Goal: Information Seeking & Learning: Find contact information

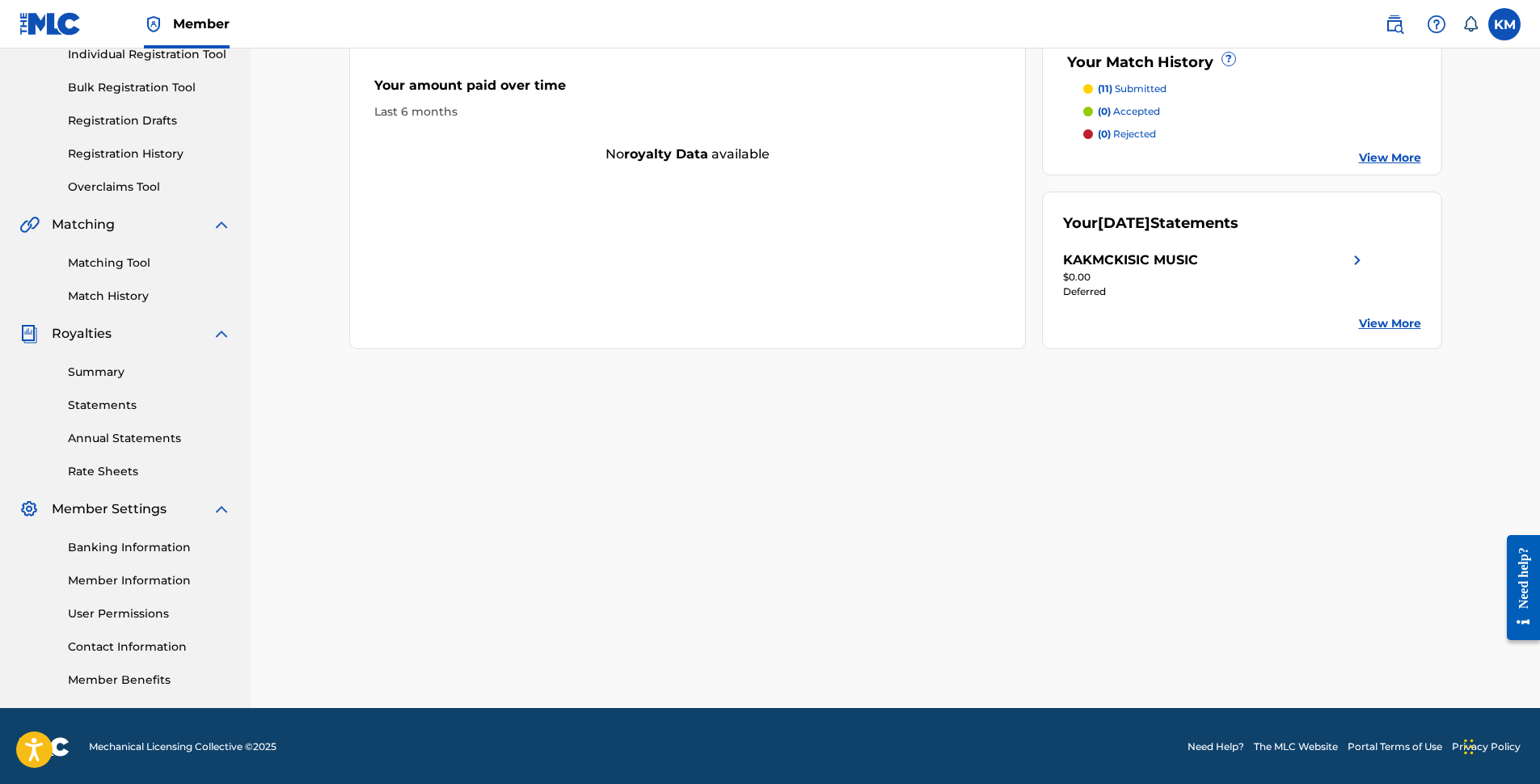
scroll to position [218, 0]
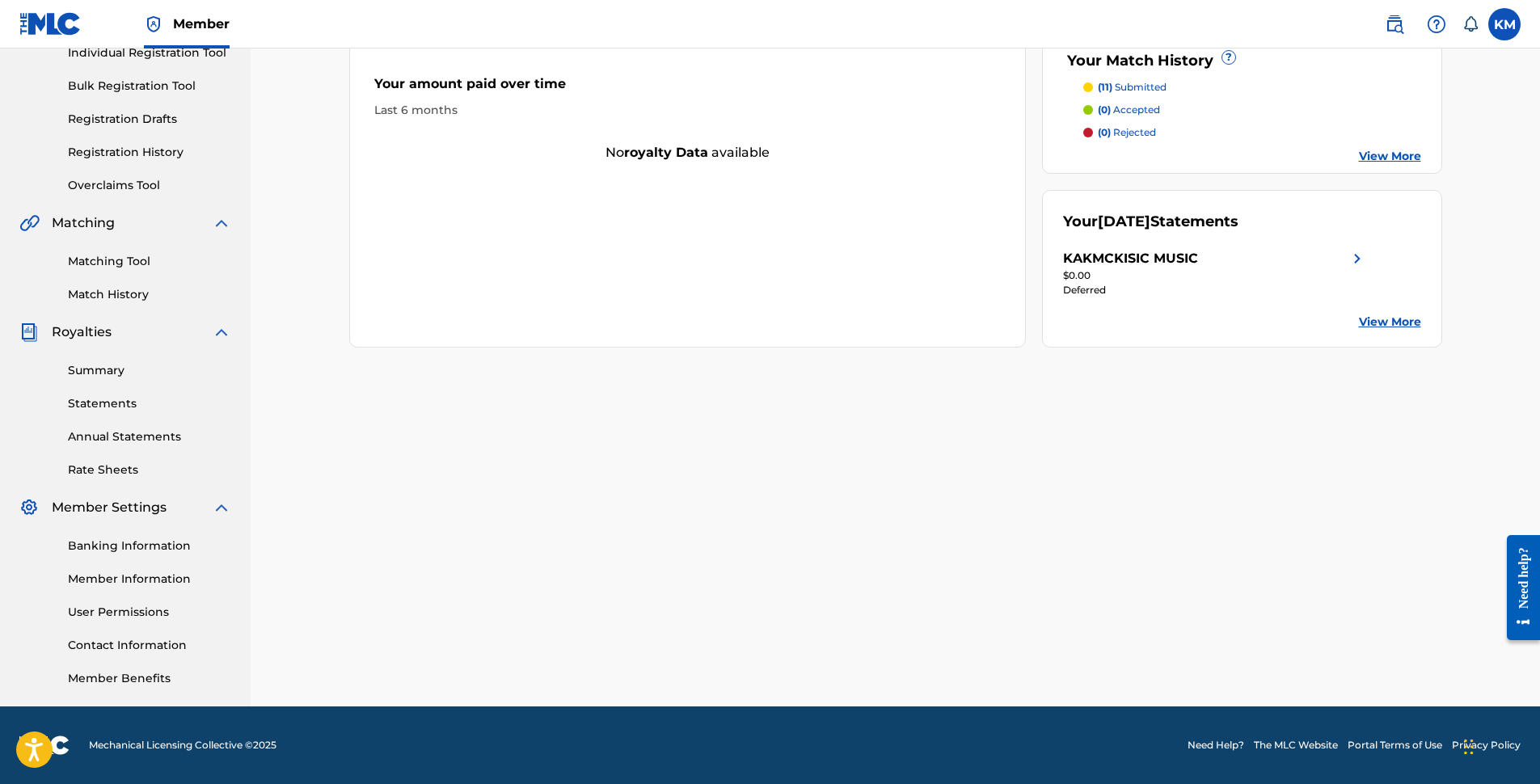
click at [1219, 745] on link "Need Help?" at bounding box center [1215, 745] width 56 height 14
click at [1522, 599] on div "Need help?" at bounding box center [1523, 576] width 22 height 61
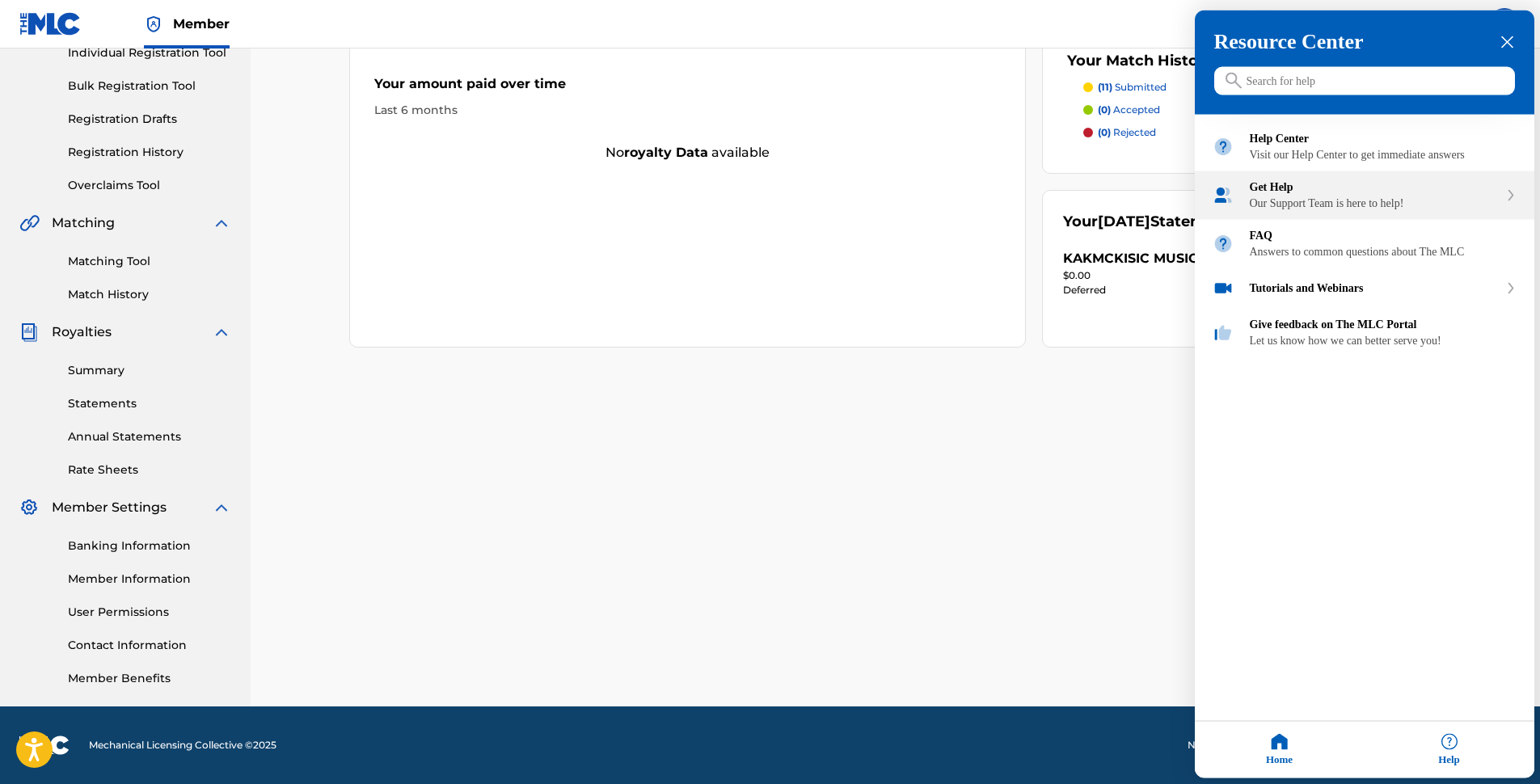
click at [1310, 210] on div "Our Support Team is here to help!" at bounding box center [1374, 203] width 249 height 13
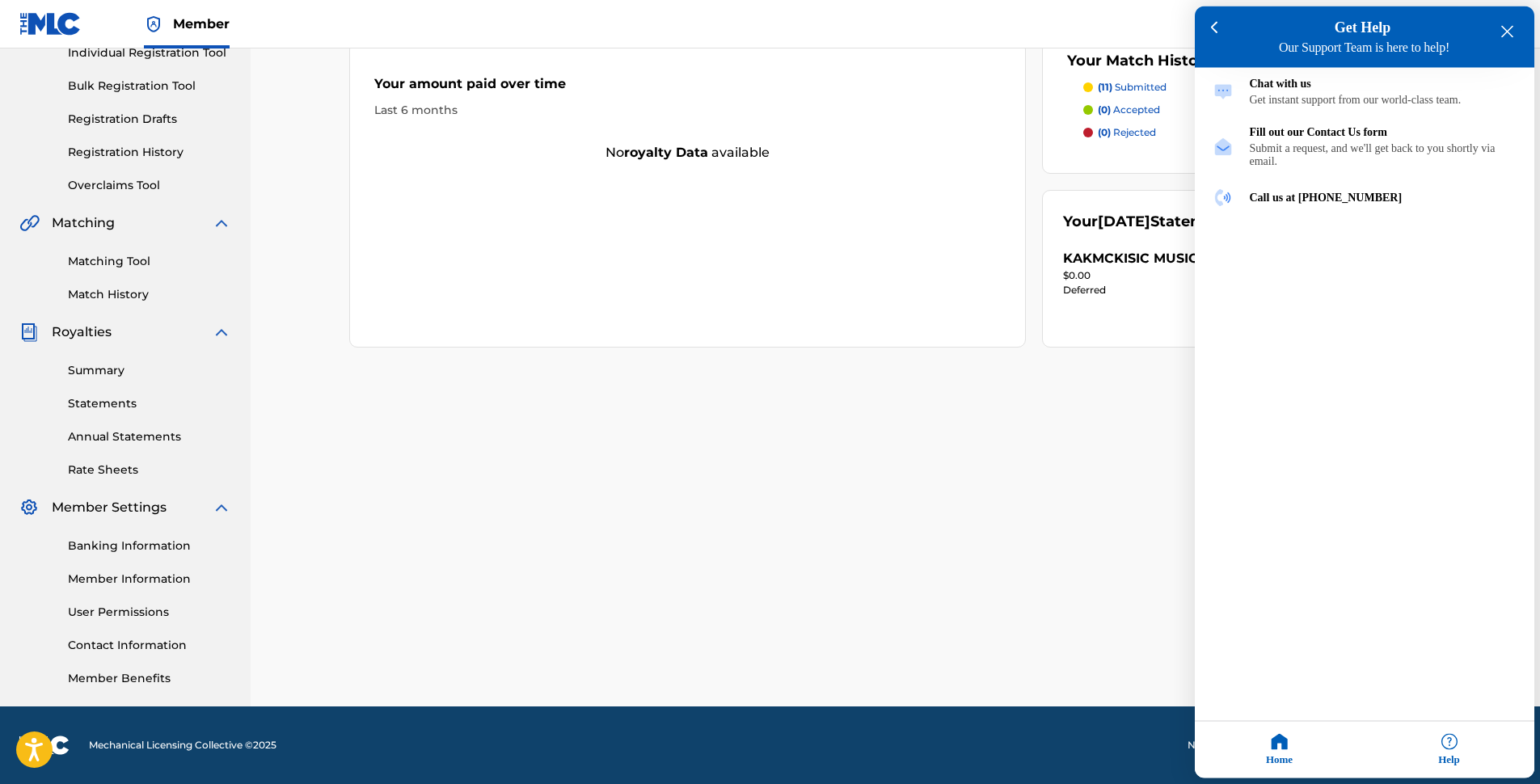
click at [762, 342] on div at bounding box center [770, 392] width 1540 height 784
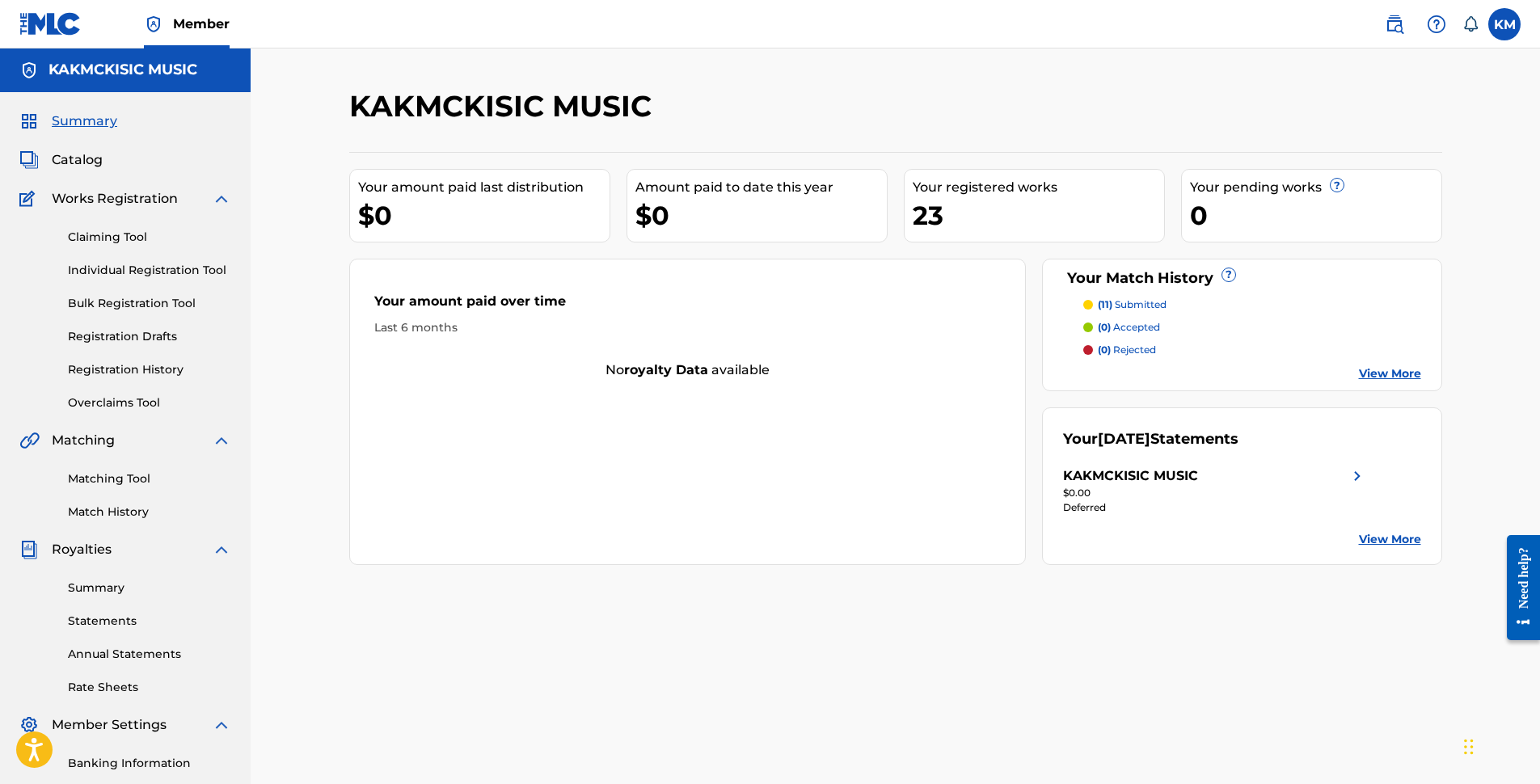
scroll to position [0, 0]
click at [319, 73] on div "KAKMCKISIC MUSIC Your amount paid last distribution $0 Amount paid to date this…" at bounding box center [895, 486] width 1289 height 876
click at [1508, 21] on label at bounding box center [1504, 24] width 33 height 33
click at [1504, 24] on input "KM Kelvin McKisic kmckisic@mckisicmusic.com Notification Preferences Profile Lo…" at bounding box center [1504, 24] width 0 height 0
click at [1357, 226] on p "Log out" at bounding box center [1347, 228] width 38 height 14
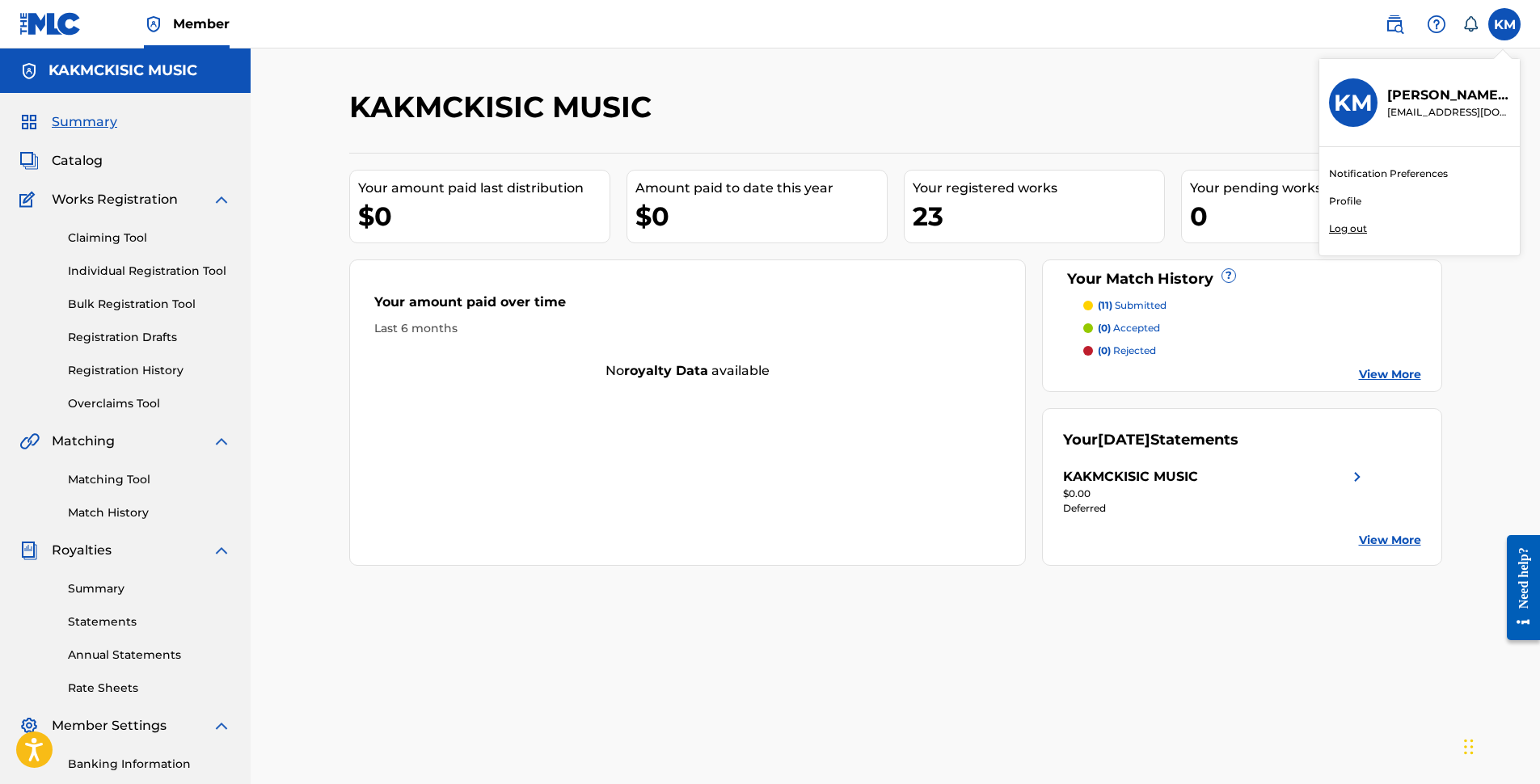
click at [1504, 24] on input "KM Kelvin McKisic kmckisic@mckisicmusic.com Notification Preferences Profile Lo…" at bounding box center [1504, 24] width 0 height 0
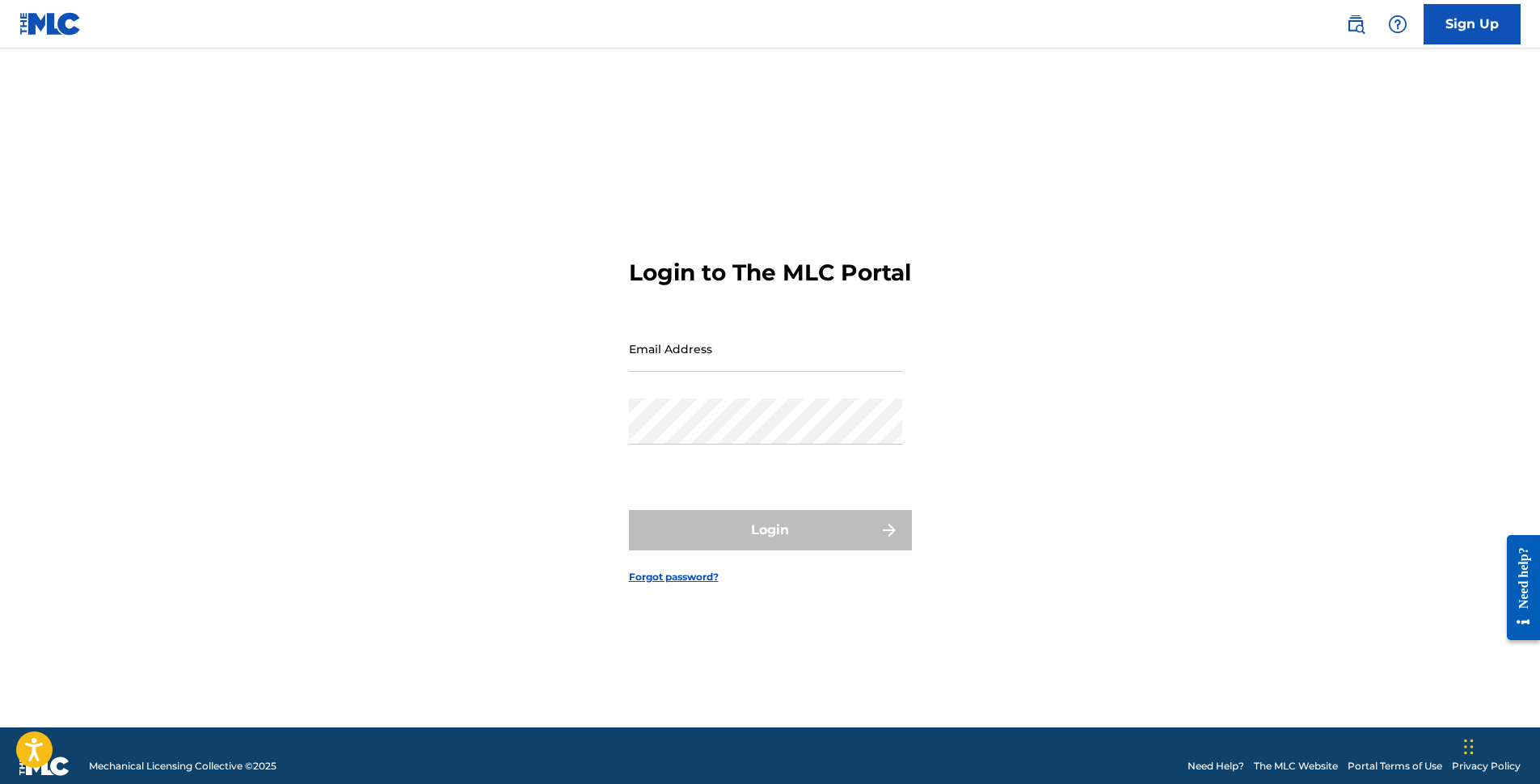
type input "[EMAIL_ADDRESS][DOMAIN_NAME]"
